Goal: Navigation & Orientation: Find specific page/section

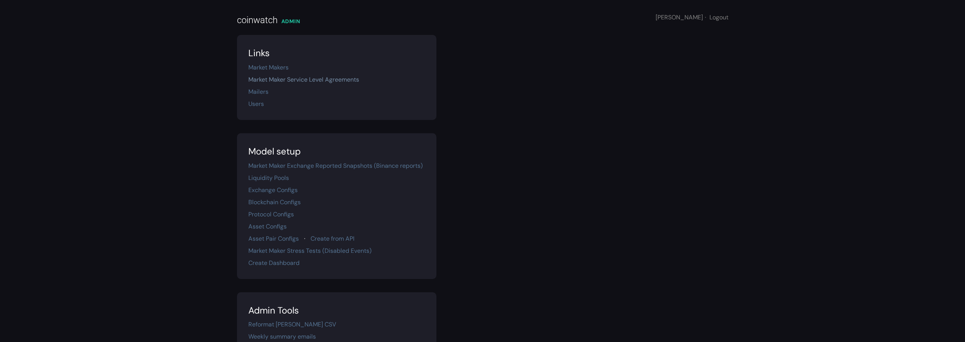
click at [339, 77] on link "Market Maker Service Level Agreements" at bounding box center [303, 79] width 111 height 8
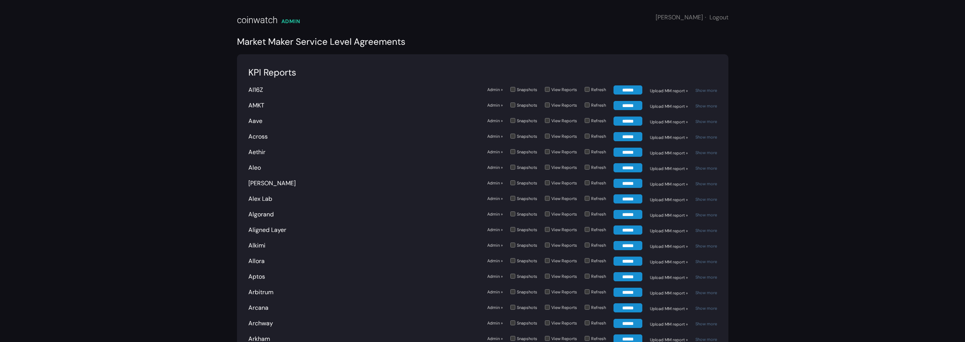
click at [494, 246] on link "Admin »" at bounding box center [495, 245] width 16 height 6
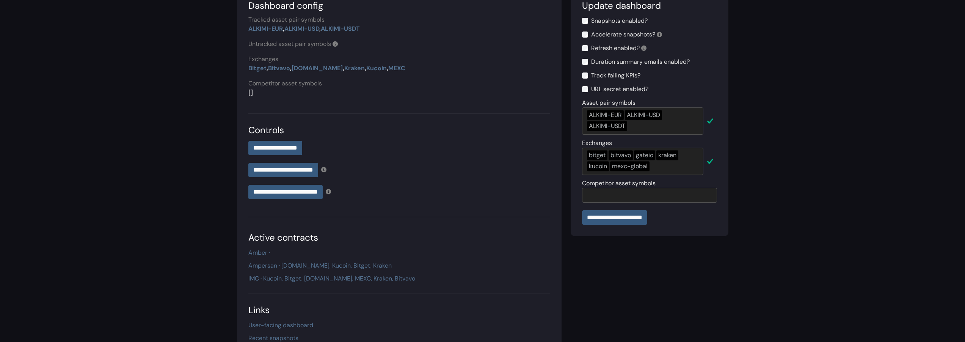
scroll to position [83, 0]
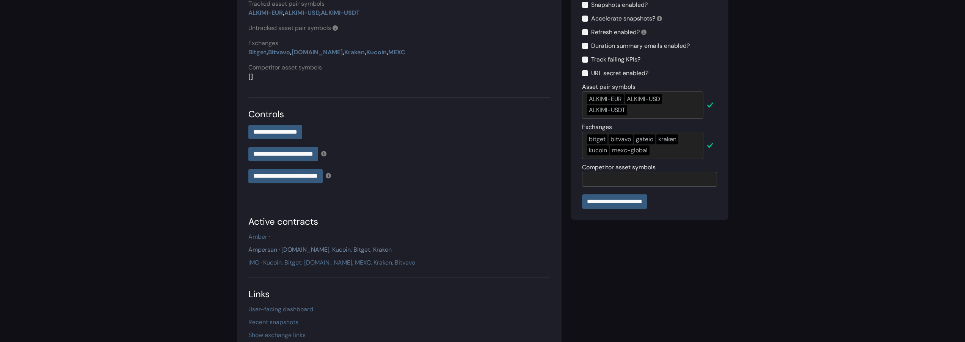
click at [281, 250] on link "Ampersan · [DOMAIN_NAME], Kucoin, Bitget, Kraken" at bounding box center [319, 249] width 143 height 8
click at [282, 262] on link "IMC · Kucoin, Bitget, [DOMAIN_NAME], MEXC, Kraken, Bitvavo" at bounding box center [331, 262] width 167 height 8
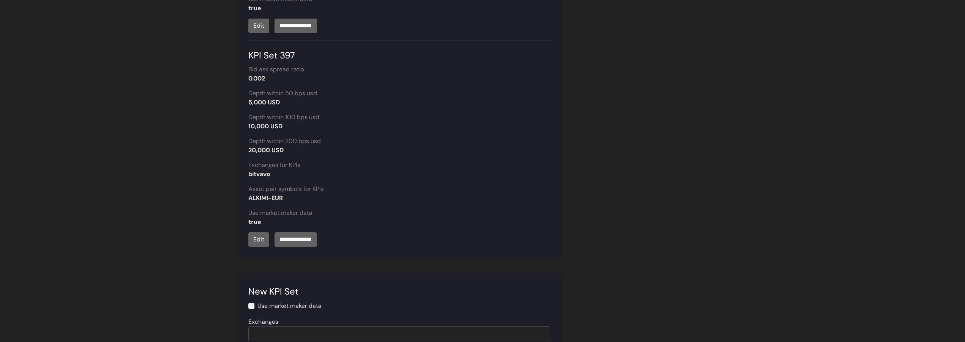
scroll to position [1220, 0]
